Goal: Book appointment/travel/reservation

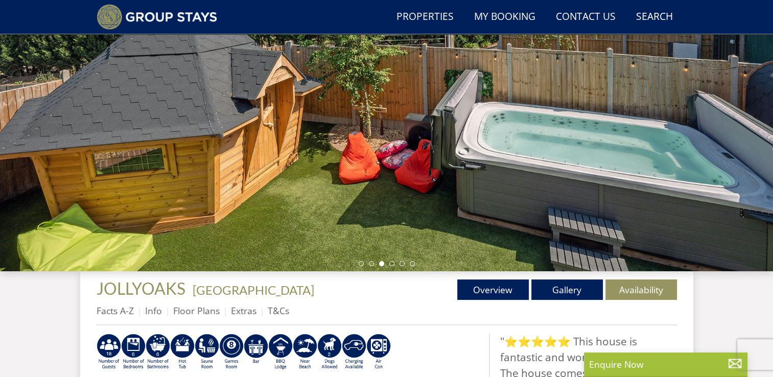
scroll to position [27, 0]
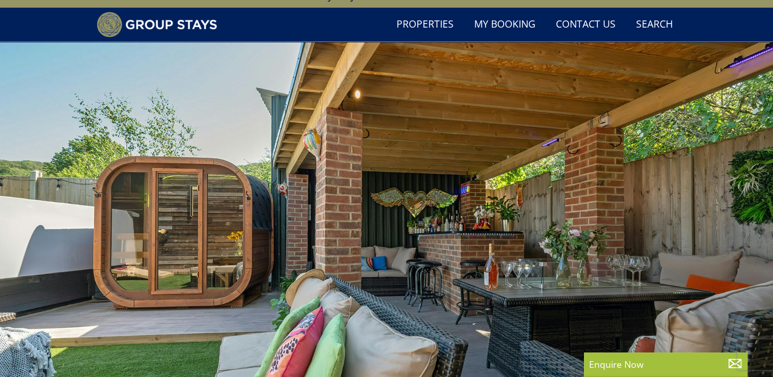
click at [294, 162] on div at bounding box center [386, 221] width 773 height 358
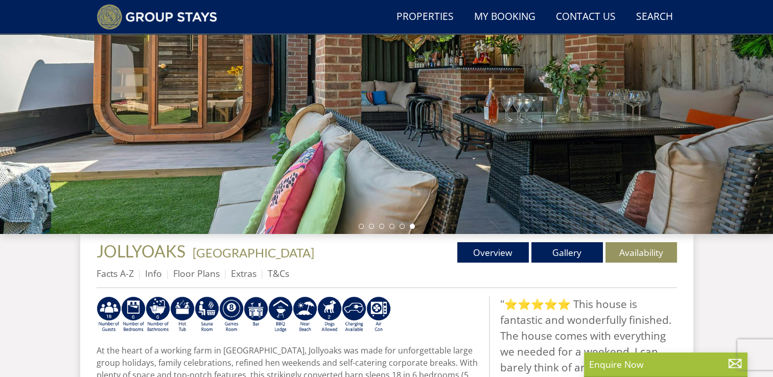
scroll to position [231, 0]
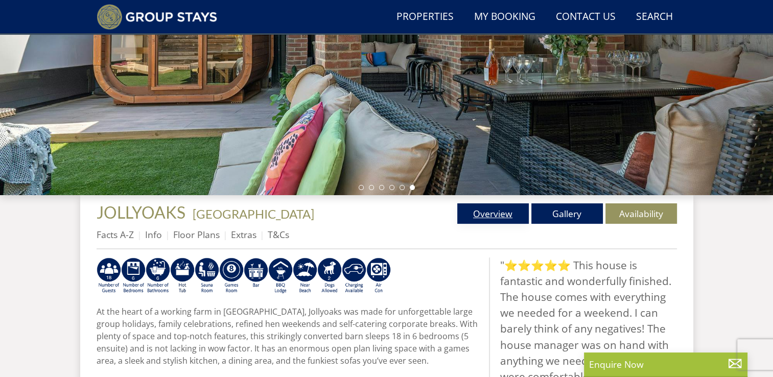
click at [478, 211] on link "Overview" at bounding box center [493, 213] width 72 height 20
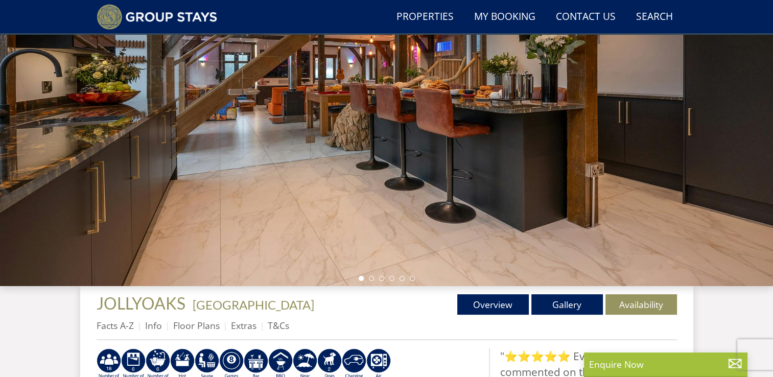
scroll to position [196, 0]
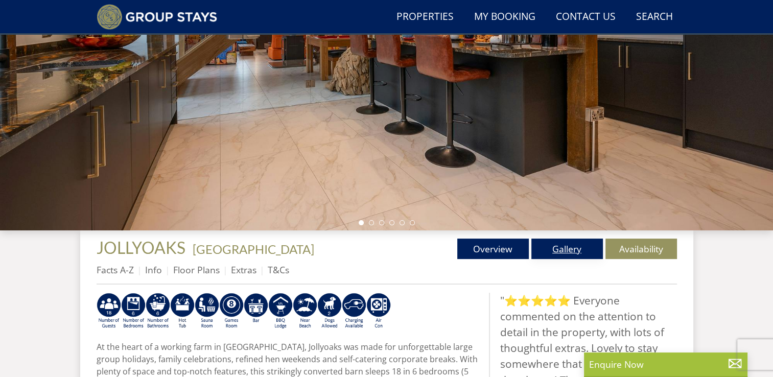
click at [557, 245] on link "Gallery" at bounding box center [567, 249] width 72 height 20
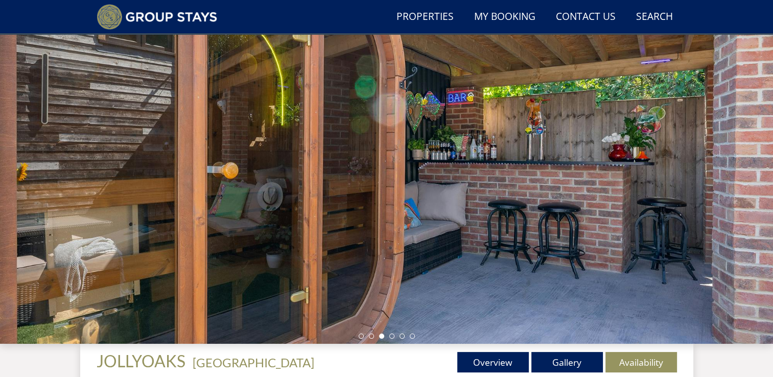
scroll to position [98, 0]
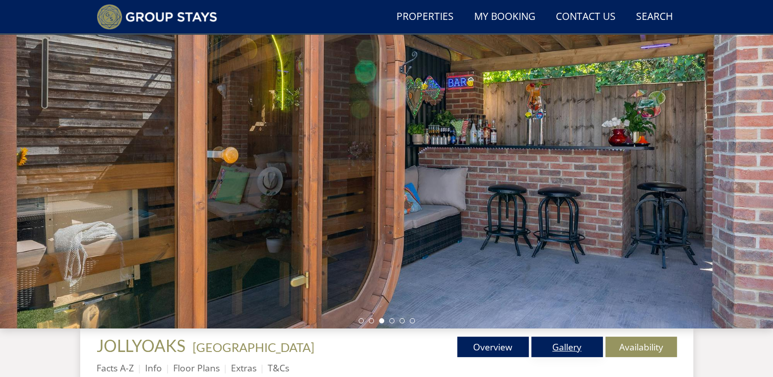
click at [557, 350] on link "Gallery" at bounding box center [567, 347] width 72 height 20
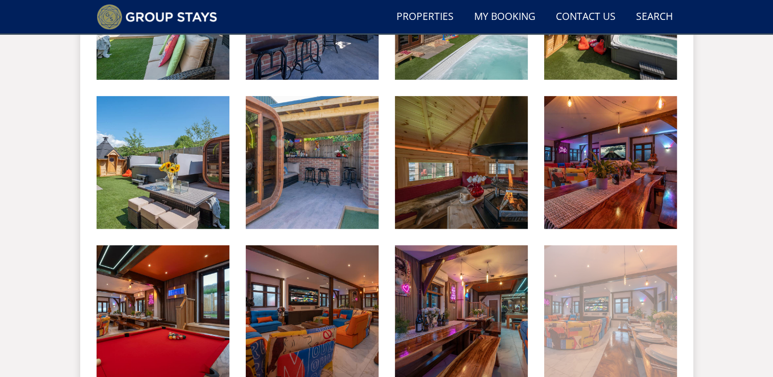
scroll to position [553, 0]
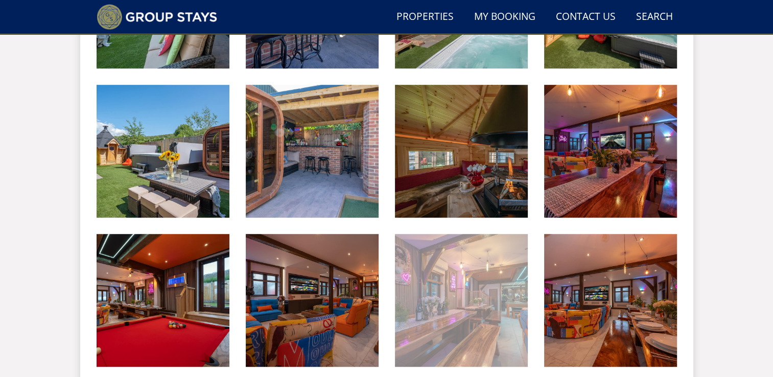
click at [456, 293] on img at bounding box center [461, 300] width 133 height 133
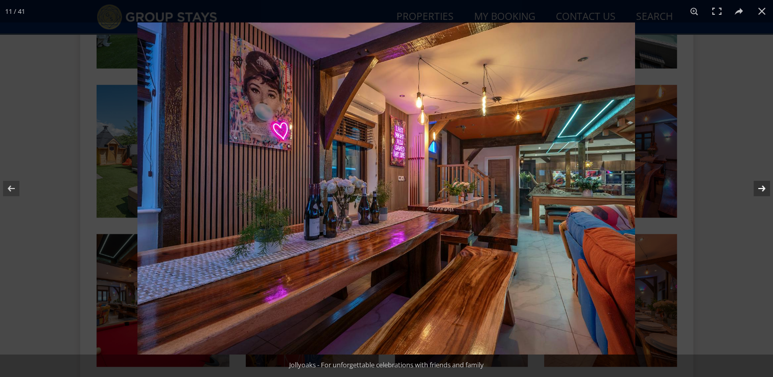
click at [761, 191] on button at bounding box center [755, 188] width 36 height 51
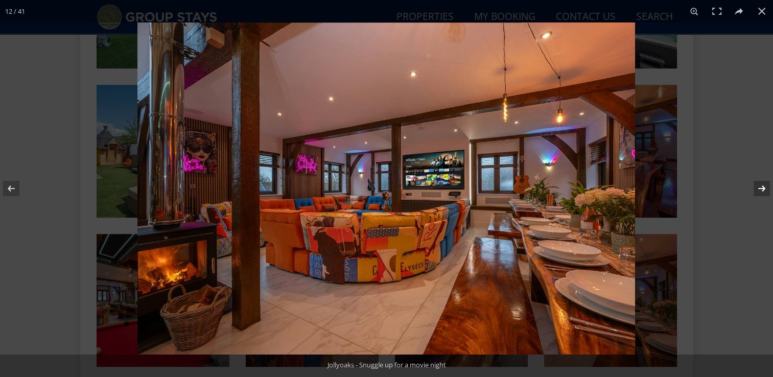
click at [761, 191] on button at bounding box center [755, 188] width 36 height 51
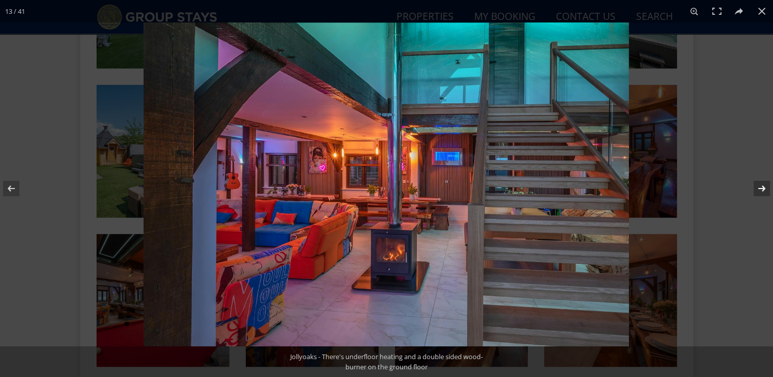
click at [761, 191] on button at bounding box center [755, 188] width 36 height 51
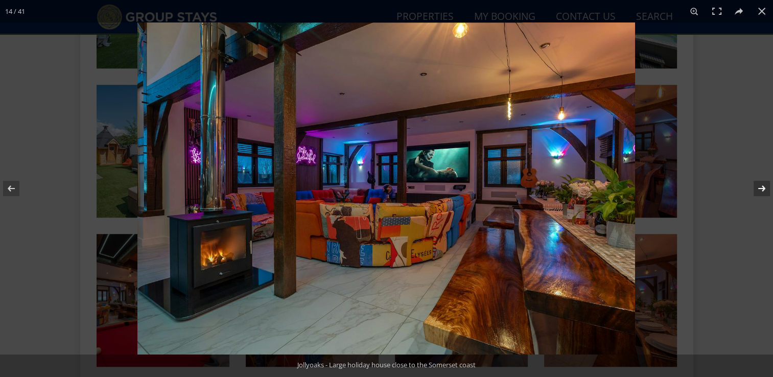
click at [761, 191] on button at bounding box center [755, 188] width 36 height 51
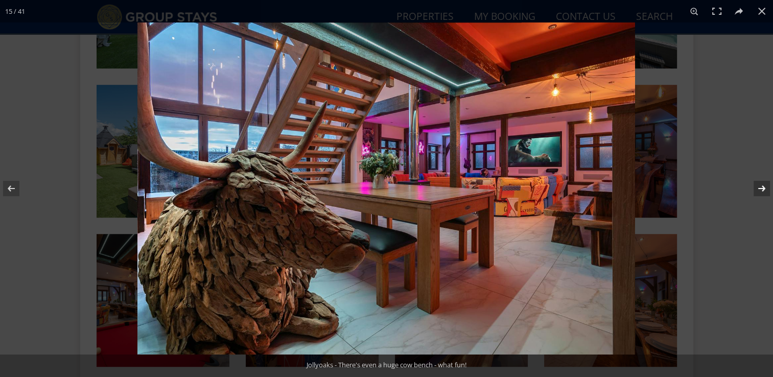
click at [761, 191] on button at bounding box center [755, 188] width 36 height 51
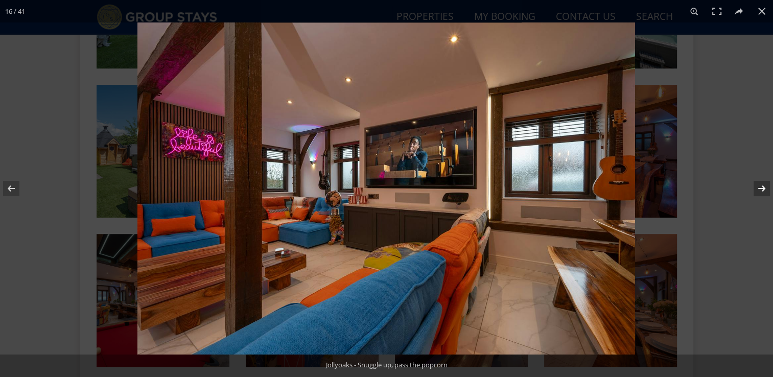
click at [761, 191] on button at bounding box center [755, 188] width 36 height 51
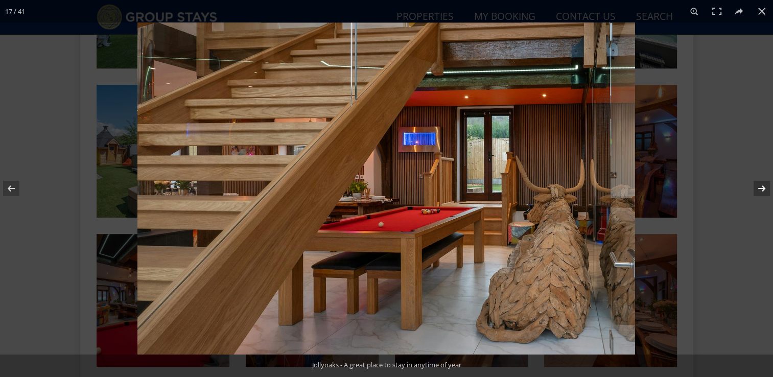
click at [761, 191] on button at bounding box center [755, 188] width 36 height 51
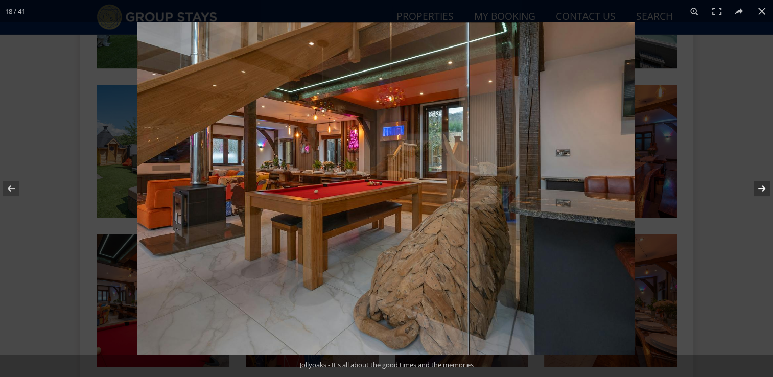
click at [761, 191] on button at bounding box center [755, 188] width 36 height 51
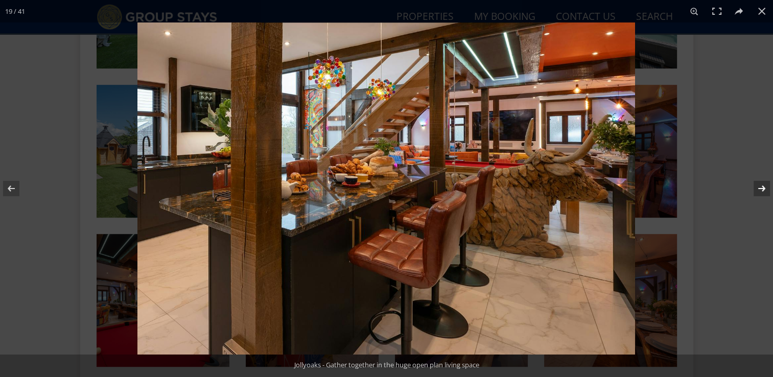
click at [761, 191] on button at bounding box center [755, 188] width 36 height 51
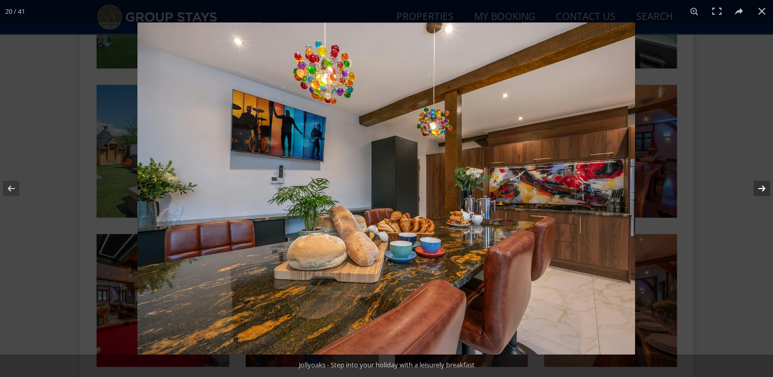
click at [761, 191] on button at bounding box center [755, 188] width 36 height 51
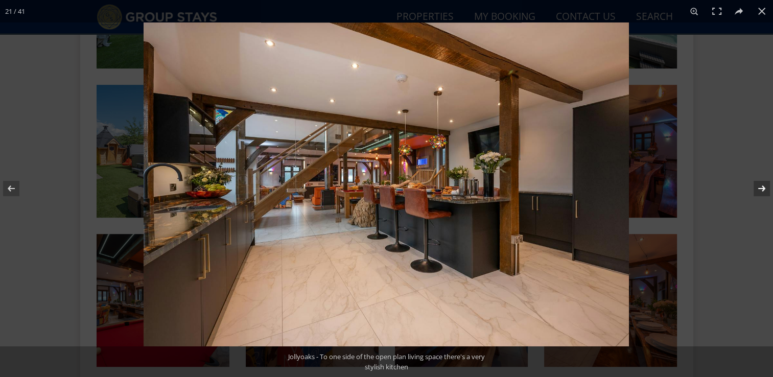
click at [761, 191] on button at bounding box center [755, 188] width 36 height 51
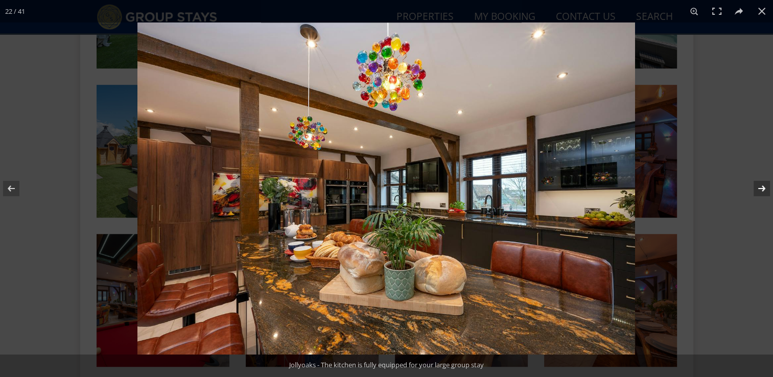
click at [761, 191] on button at bounding box center [755, 188] width 36 height 51
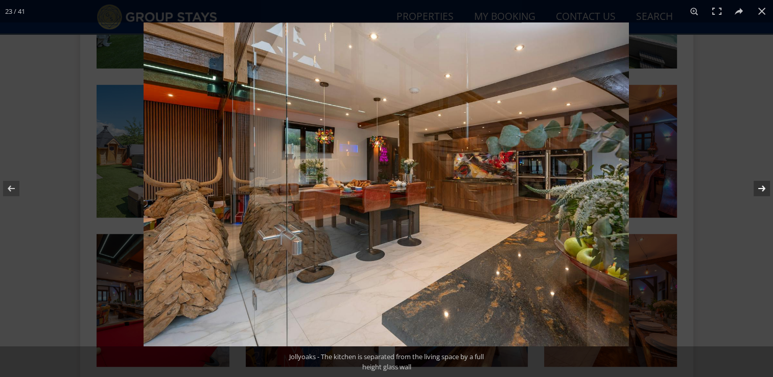
click at [761, 191] on button at bounding box center [755, 188] width 36 height 51
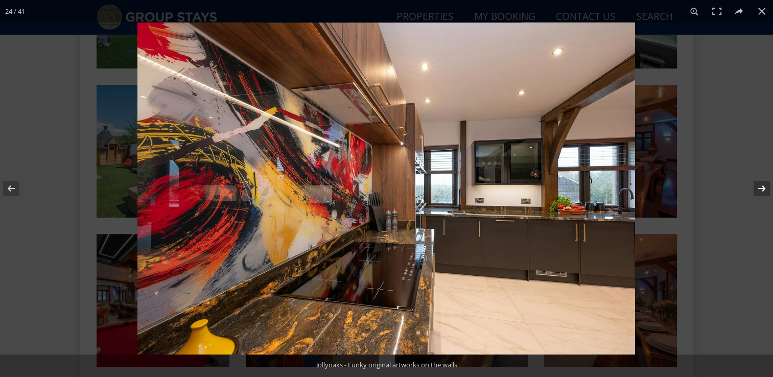
click at [761, 191] on button at bounding box center [755, 188] width 36 height 51
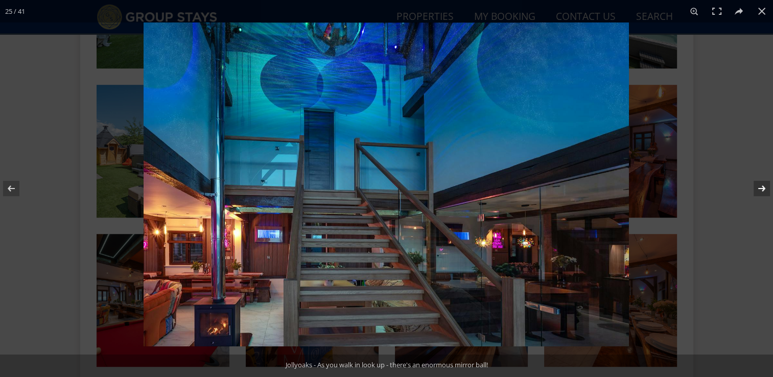
click at [761, 191] on button at bounding box center [755, 188] width 36 height 51
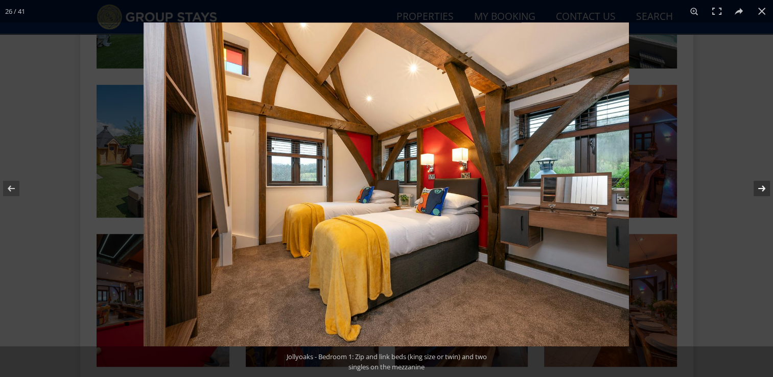
click at [761, 191] on button at bounding box center [755, 188] width 36 height 51
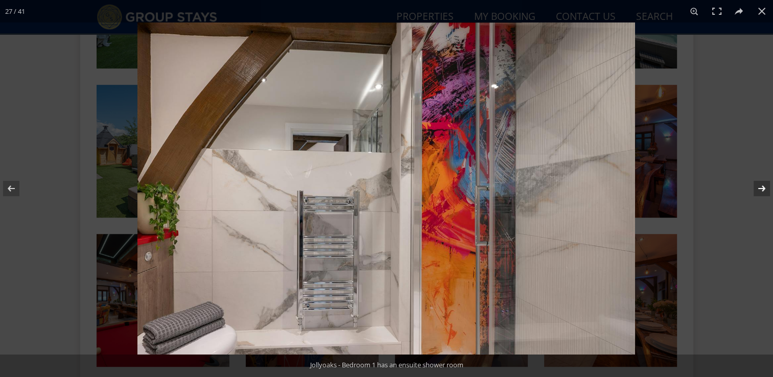
click at [761, 191] on button at bounding box center [755, 188] width 36 height 51
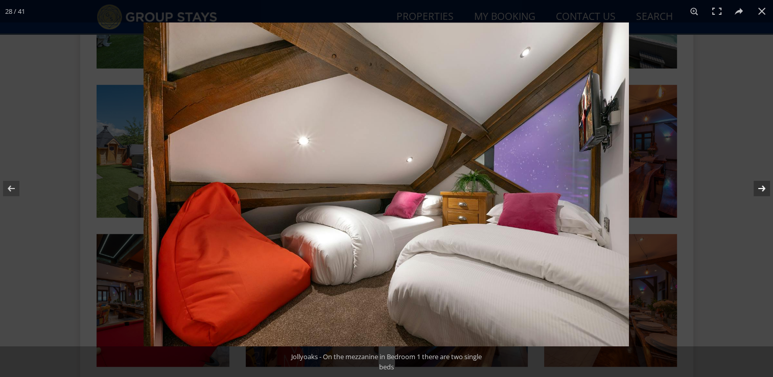
click at [761, 191] on button at bounding box center [755, 188] width 36 height 51
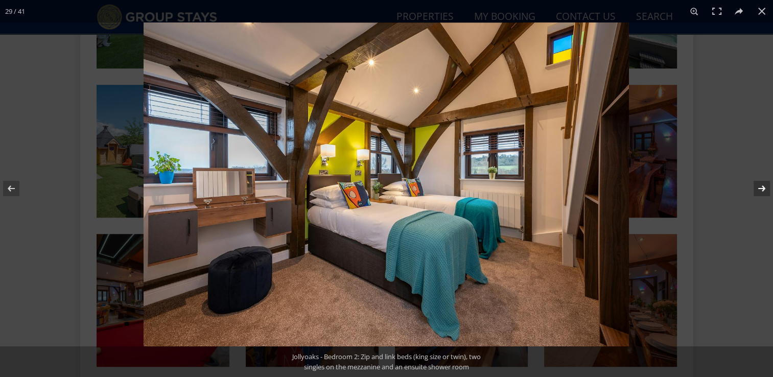
click at [761, 191] on button at bounding box center [755, 188] width 36 height 51
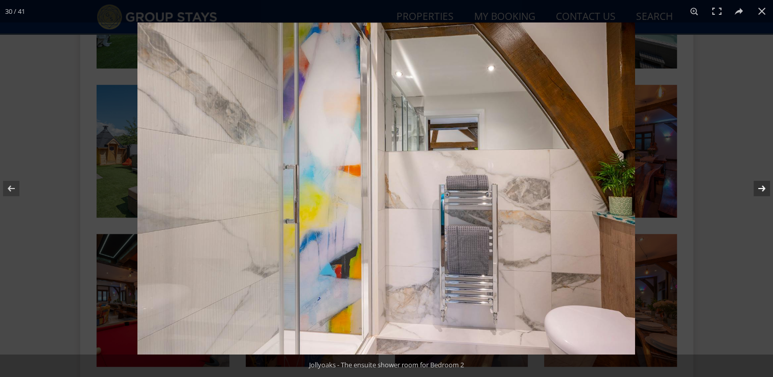
click at [761, 191] on button at bounding box center [755, 188] width 36 height 51
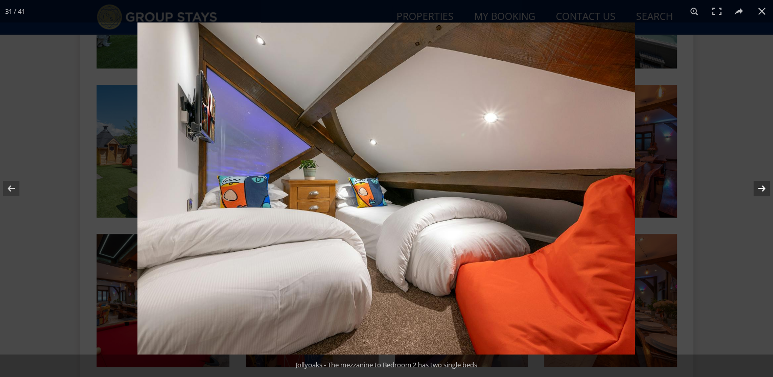
click at [761, 191] on button at bounding box center [755, 188] width 36 height 51
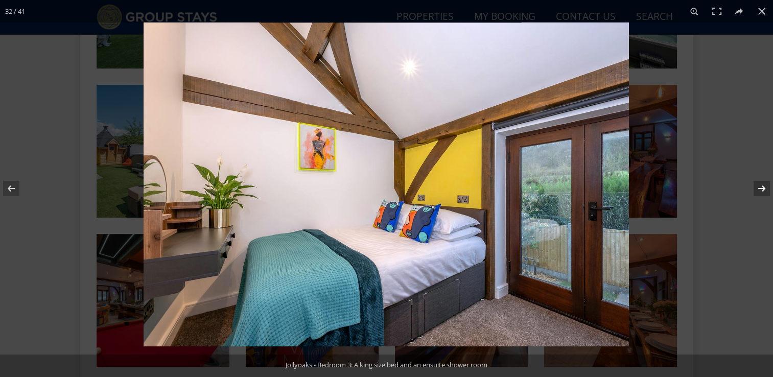
click at [761, 191] on button at bounding box center [755, 188] width 36 height 51
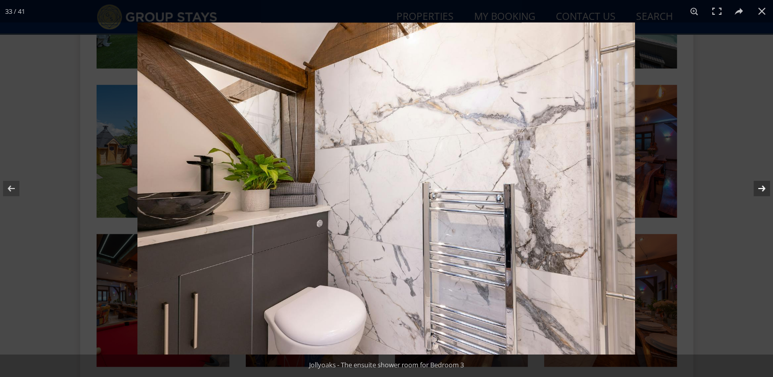
click at [761, 191] on button at bounding box center [755, 188] width 36 height 51
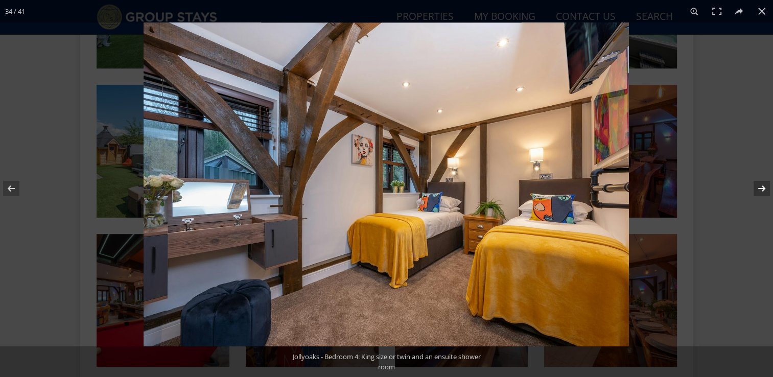
click at [761, 191] on button at bounding box center [755, 188] width 36 height 51
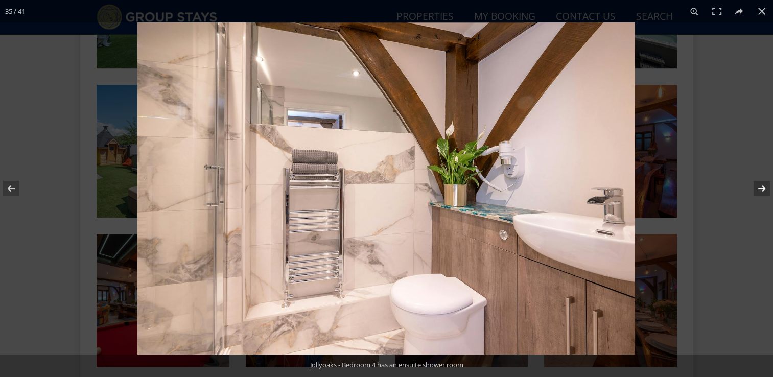
click at [761, 191] on button at bounding box center [755, 188] width 36 height 51
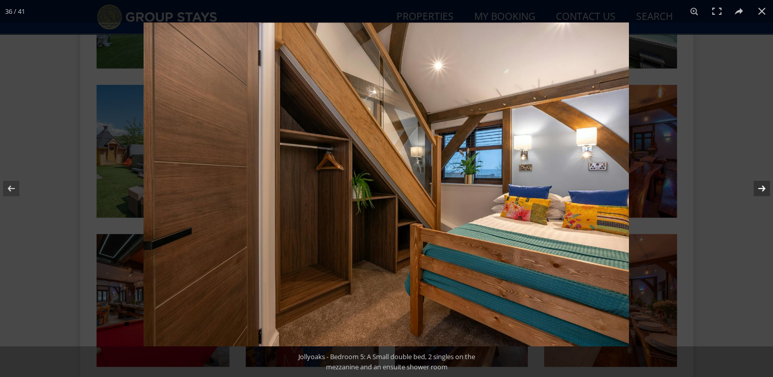
click at [761, 191] on button at bounding box center [755, 188] width 36 height 51
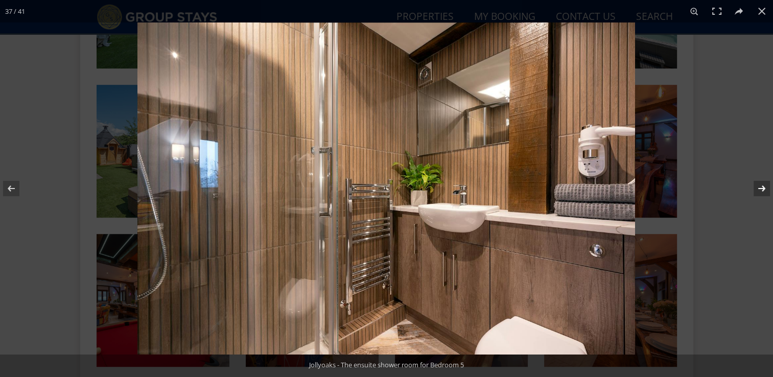
click at [761, 191] on button at bounding box center [755, 188] width 36 height 51
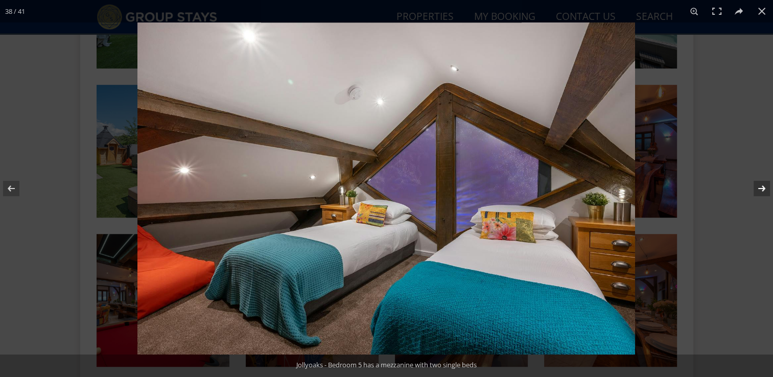
click at [761, 191] on button at bounding box center [755, 188] width 36 height 51
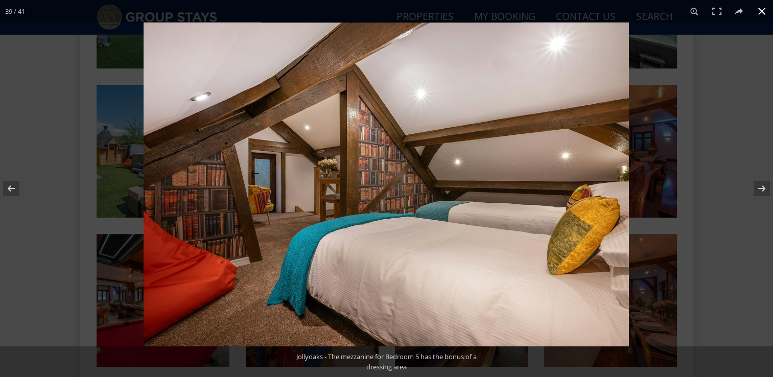
click at [703, 59] on div at bounding box center [530, 210] width 773 height 377
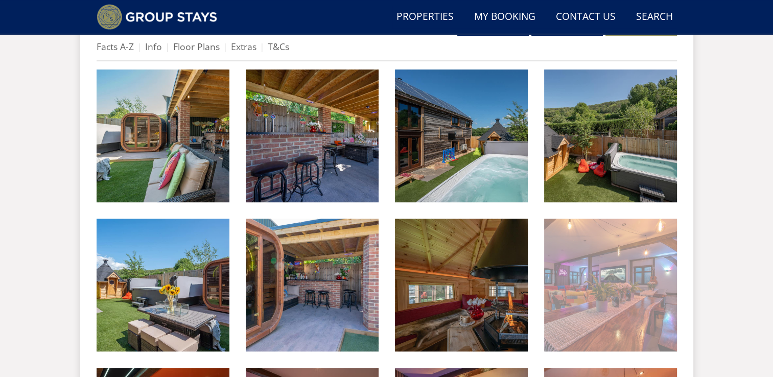
scroll to position [349, 0]
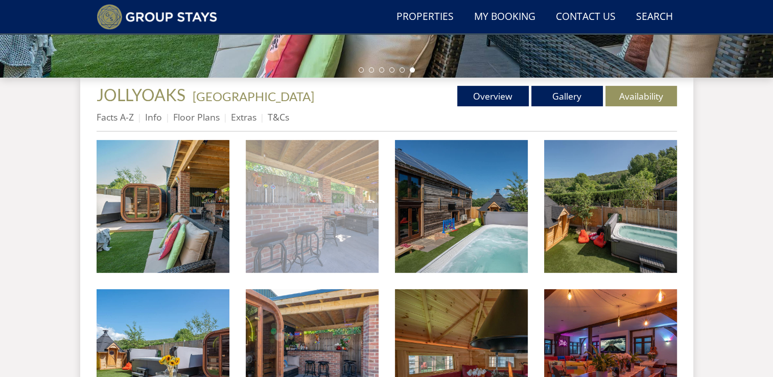
click at [350, 175] on img at bounding box center [312, 206] width 133 height 133
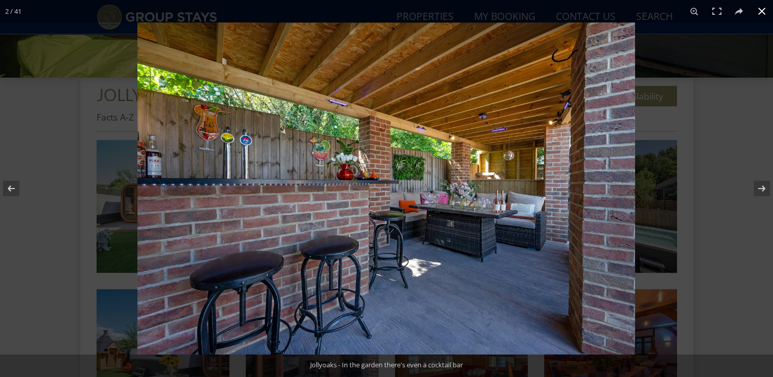
click at [710, 83] on div at bounding box center [523, 210] width 773 height 377
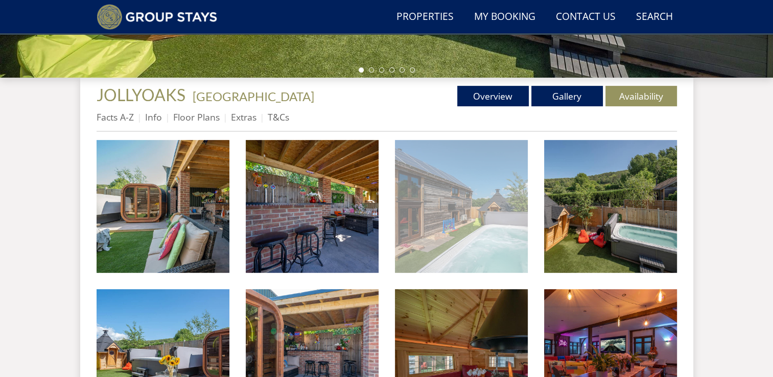
click at [483, 201] on img at bounding box center [461, 206] width 133 height 133
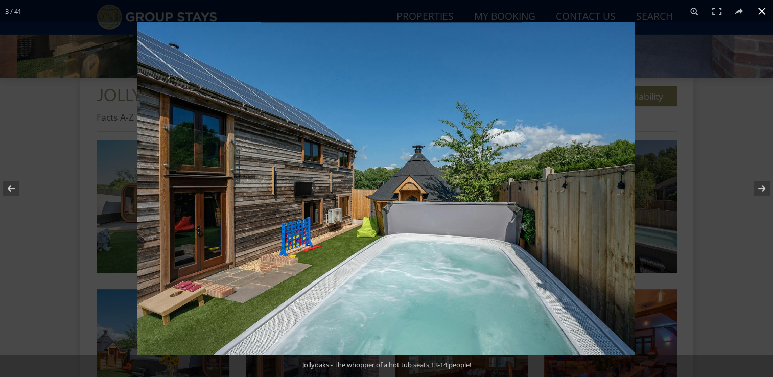
click at [761, 17] on button at bounding box center [761, 11] width 22 height 22
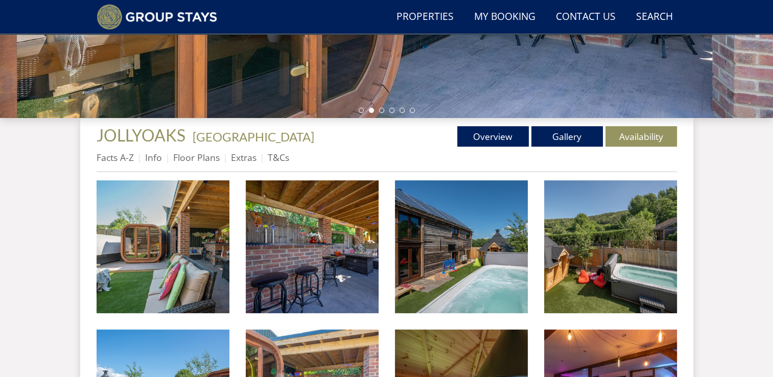
scroll to position [255, 0]
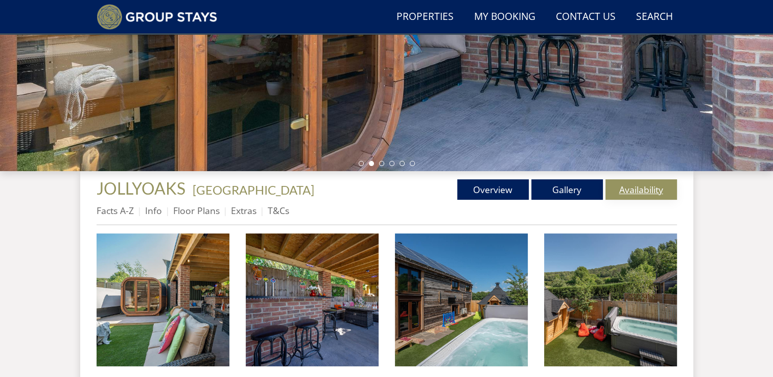
click at [646, 181] on link "Availability" at bounding box center [641, 189] width 72 height 20
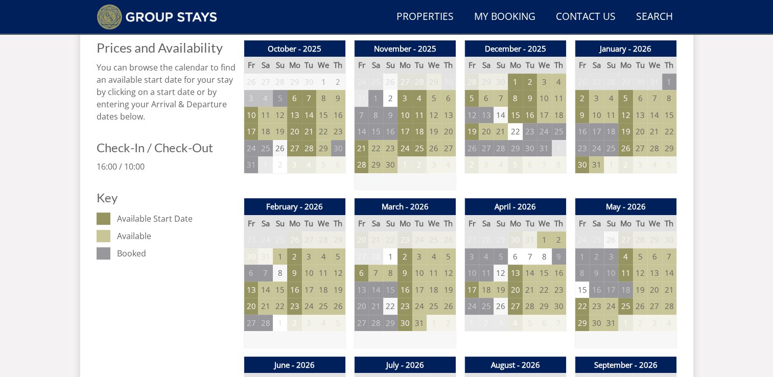
scroll to position [460, 0]
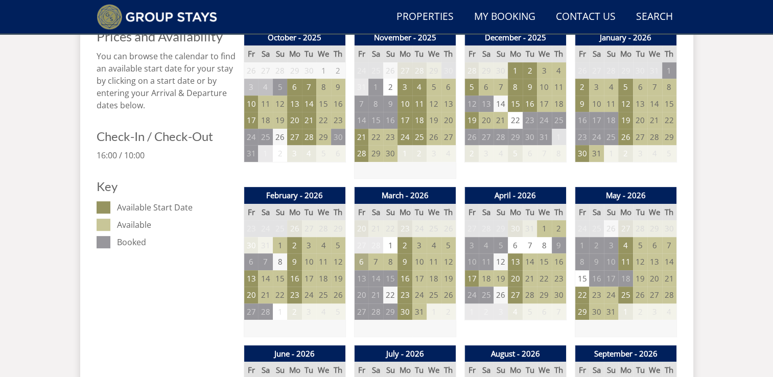
click at [360, 264] on td "6" at bounding box center [361, 261] width 14 height 17
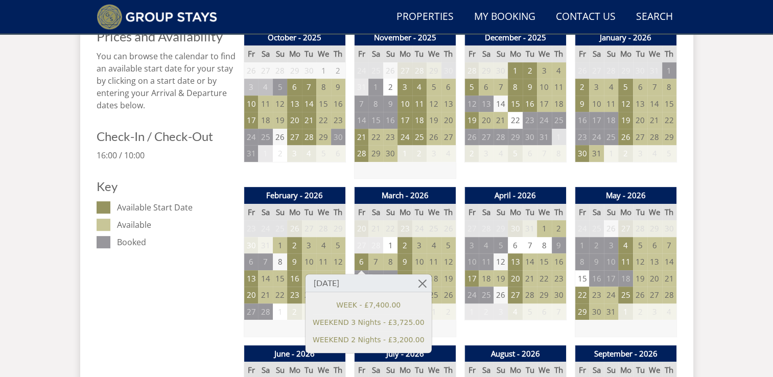
click at [391, 263] on td "8" at bounding box center [390, 261] width 14 height 17
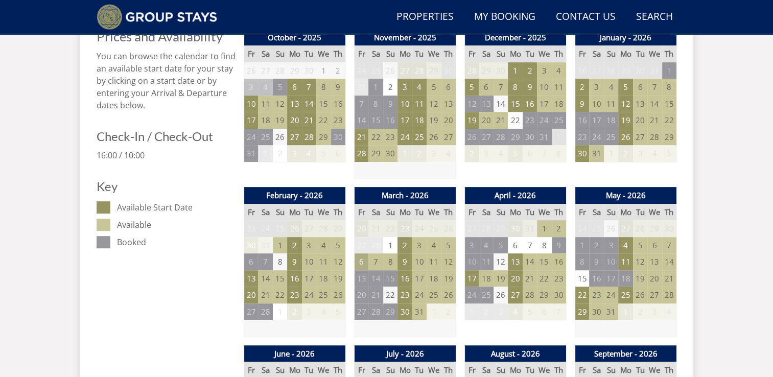
click at [362, 263] on td "6" at bounding box center [361, 261] width 14 height 17
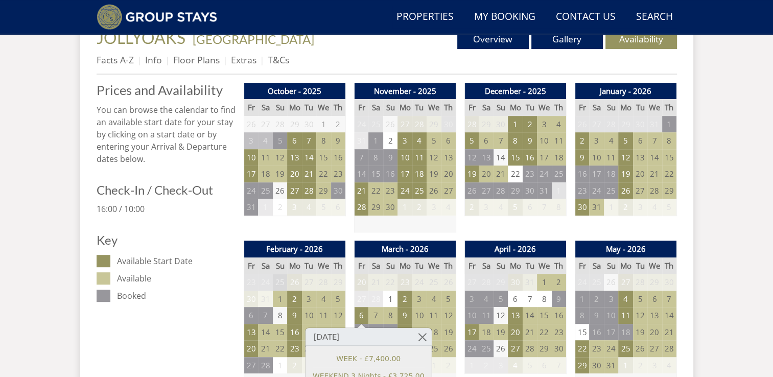
scroll to position [204, 0]
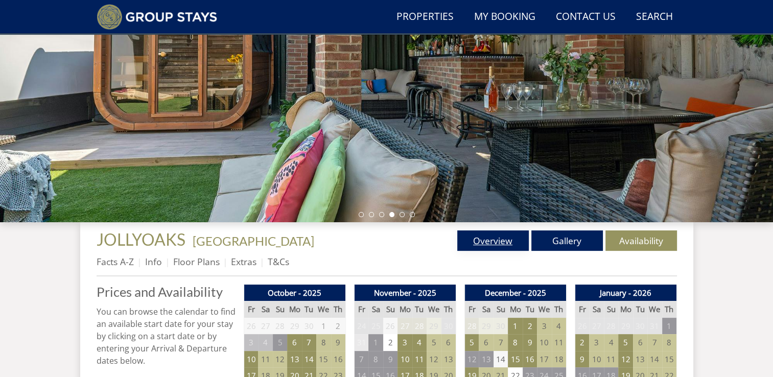
click at [515, 238] on link "Overview" at bounding box center [493, 240] width 72 height 20
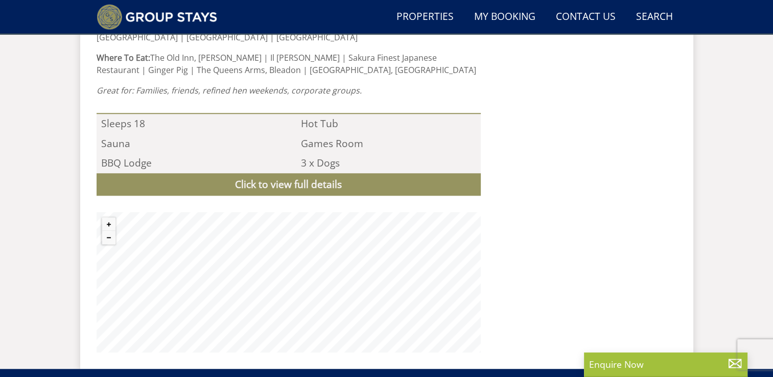
scroll to position [868, 0]
